Goal: Information Seeking & Learning: Learn about a topic

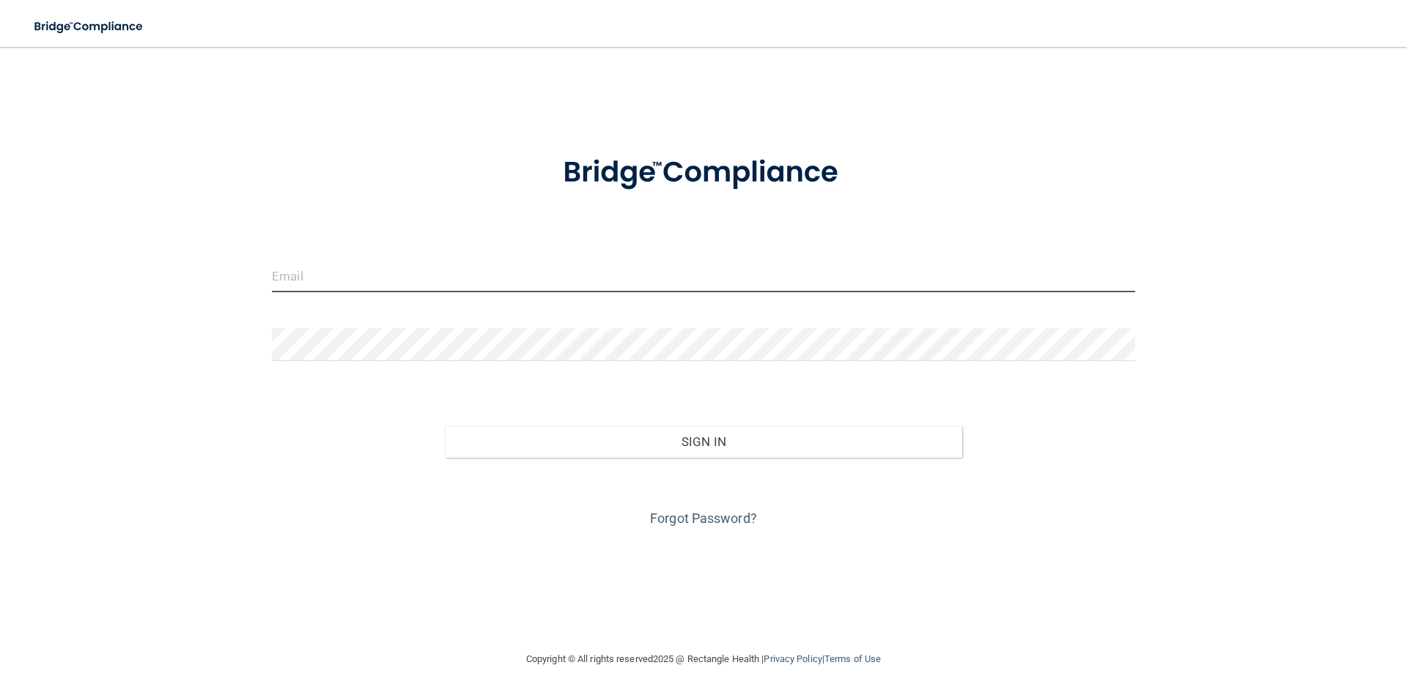
drag, startPoint x: 418, startPoint y: 267, endPoint x: 408, endPoint y: 251, distance: 19.1
click at [418, 267] on input "email" at bounding box center [703, 275] width 863 height 33
type input "[EMAIL_ADDRESS][DOMAIN_NAME]"
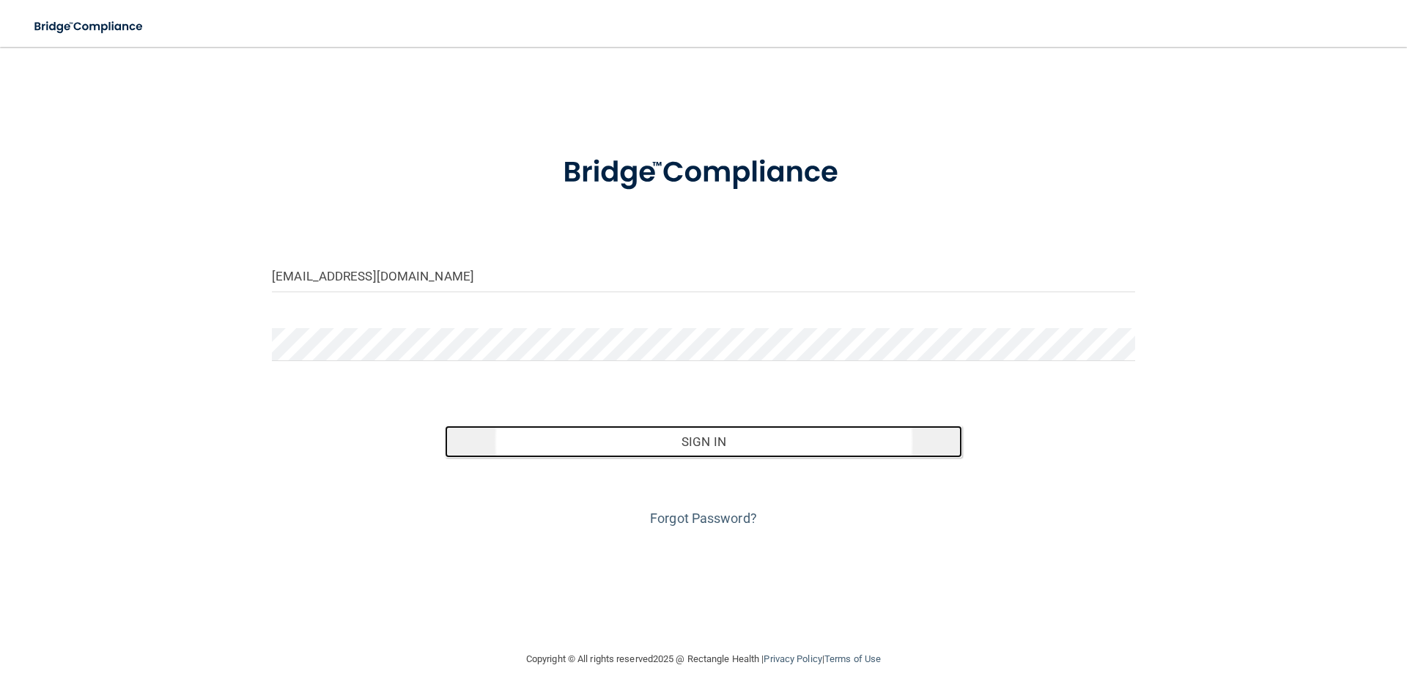
click at [480, 445] on button "Sign In" at bounding box center [704, 442] width 518 height 32
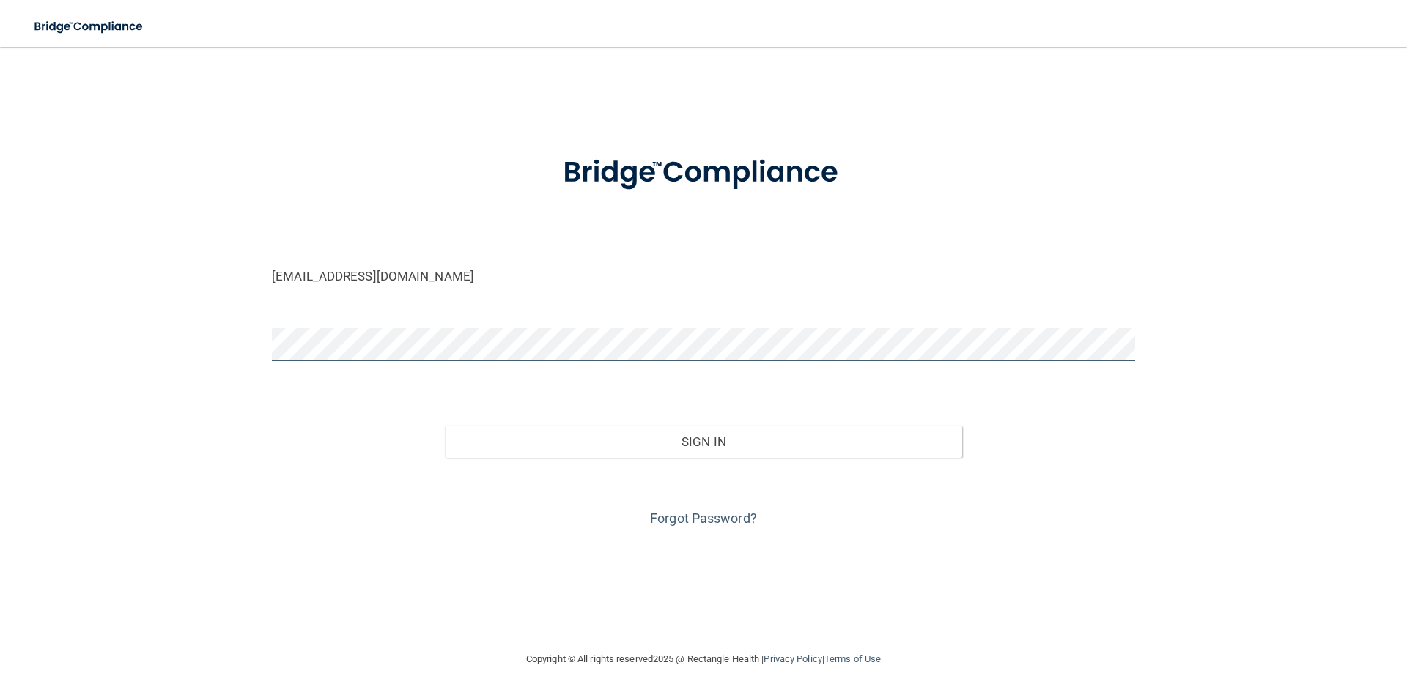
click at [445, 426] on button "Sign In" at bounding box center [704, 442] width 518 height 32
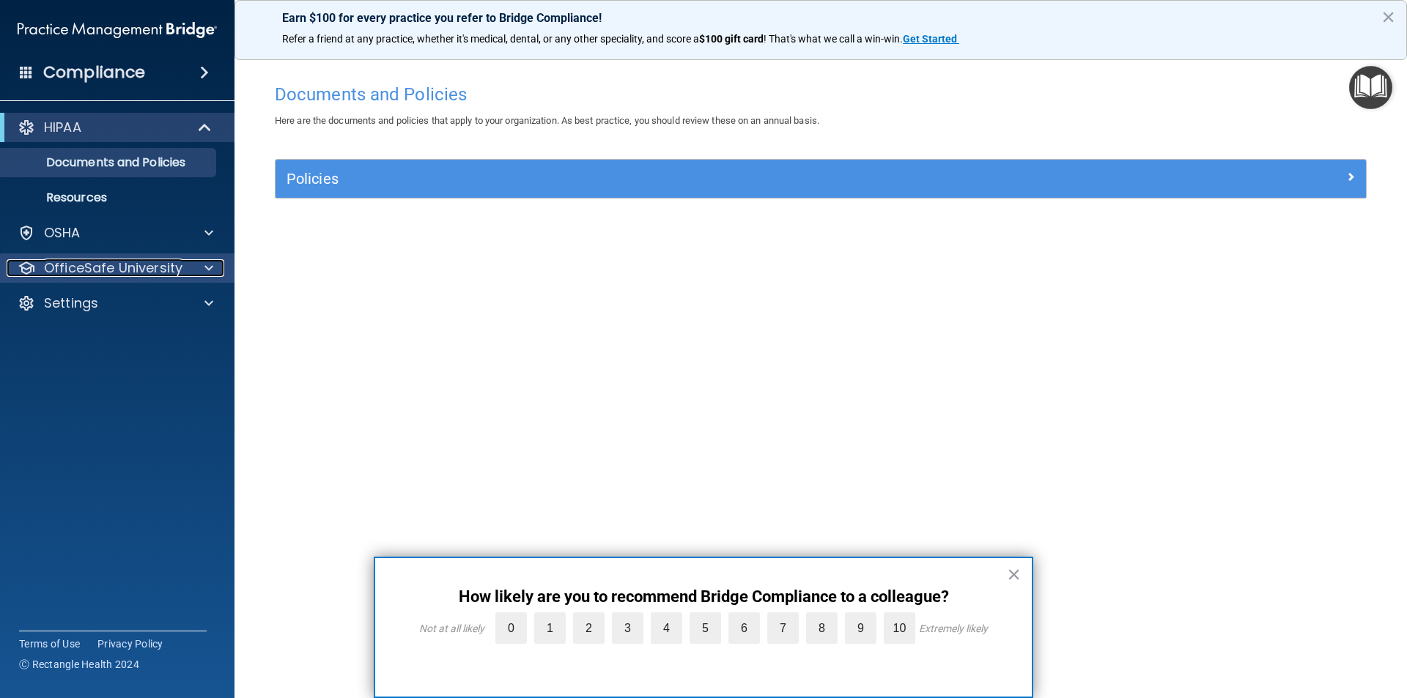
click at [212, 267] on span at bounding box center [208, 268] width 9 height 18
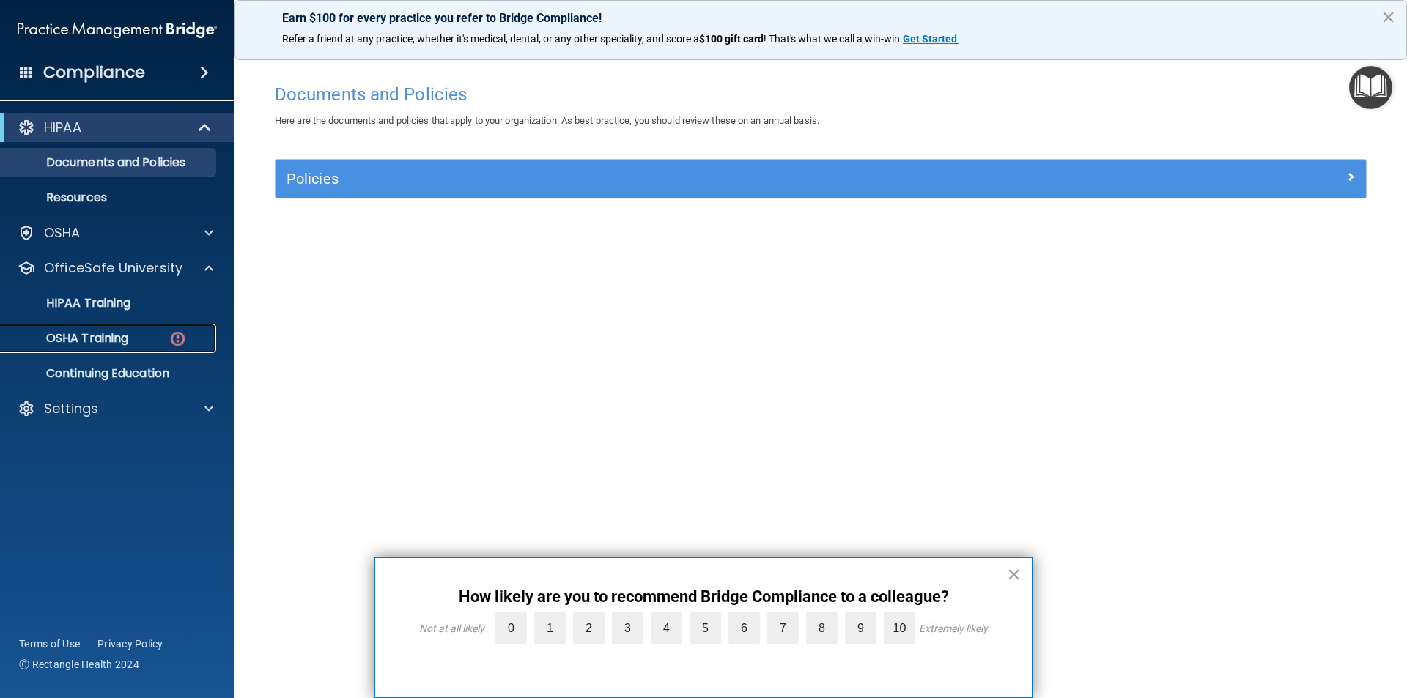
click at [169, 334] on img at bounding box center [178, 339] width 18 height 18
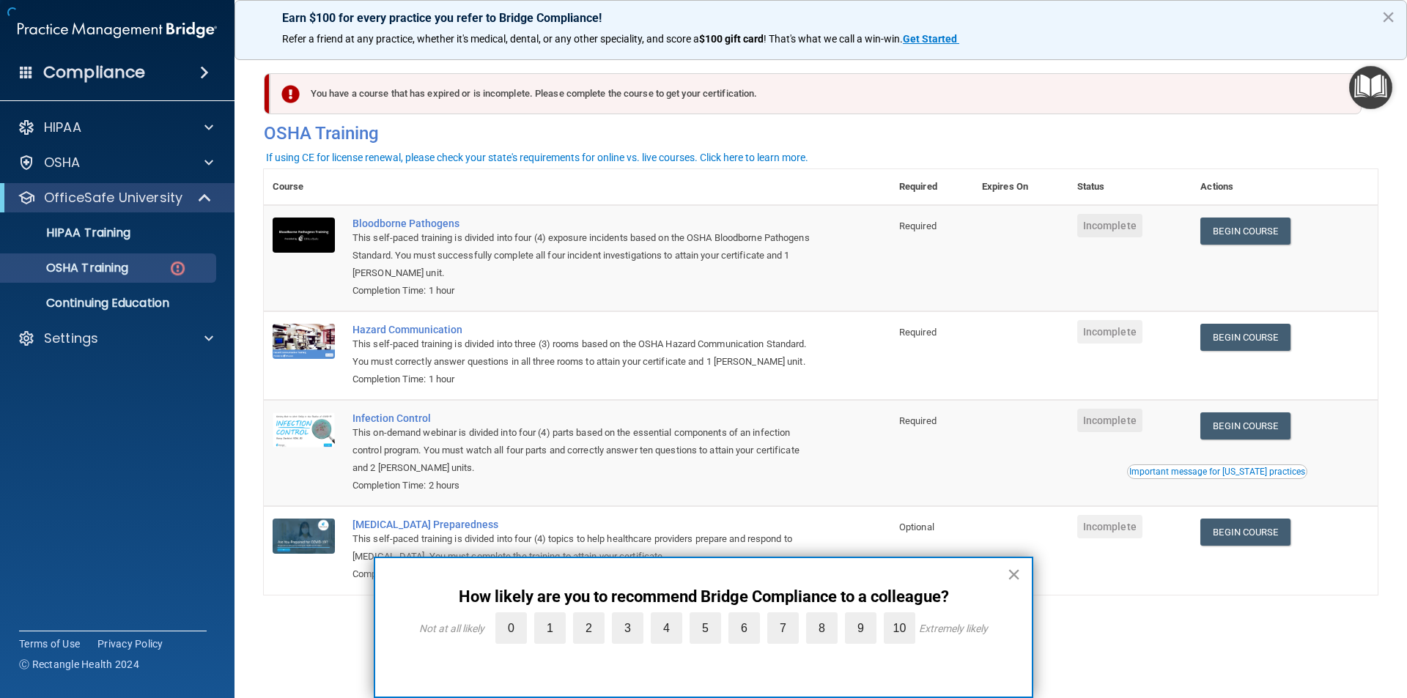
click at [1010, 575] on button "×" at bounding box center [1014, 574] width 14 height 23
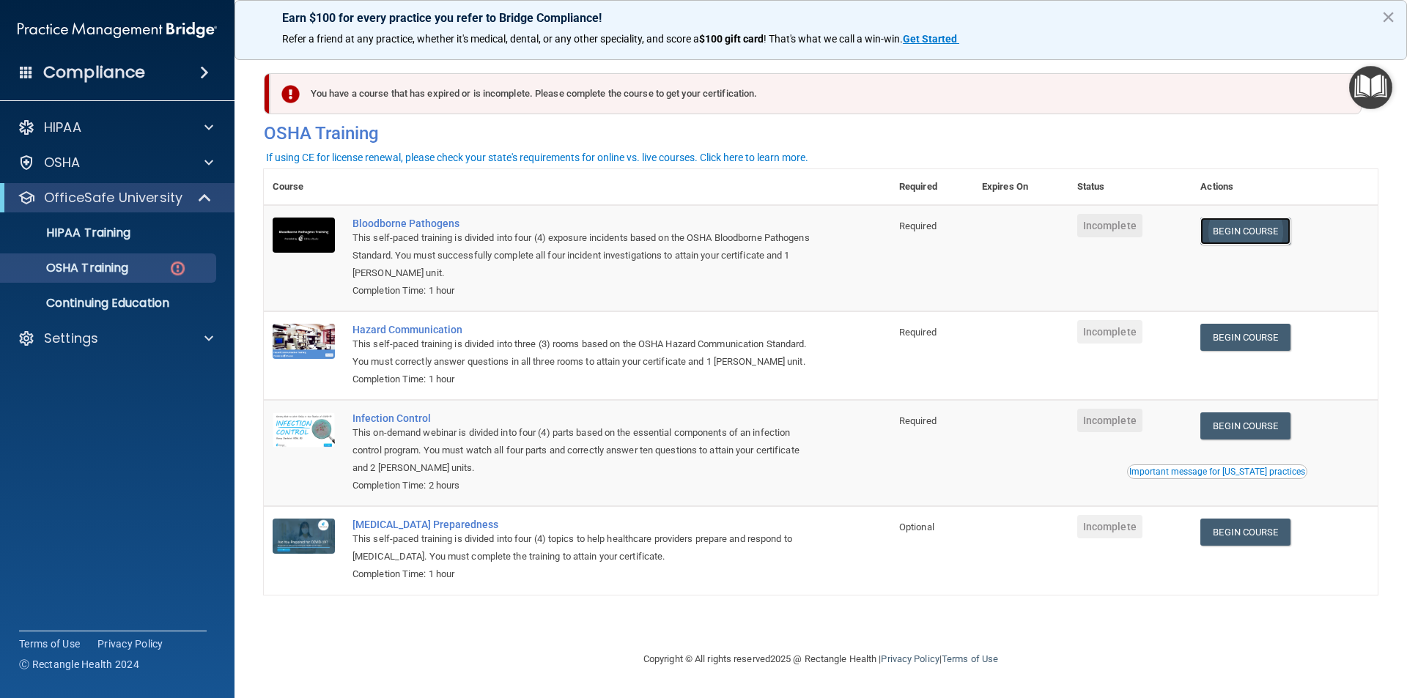
click at [1268, 229] on link "Begin Course" at bounding box center [1244, 231] width 89 height 27
